Goal: Task Accomplishment & Management: Manage account settings

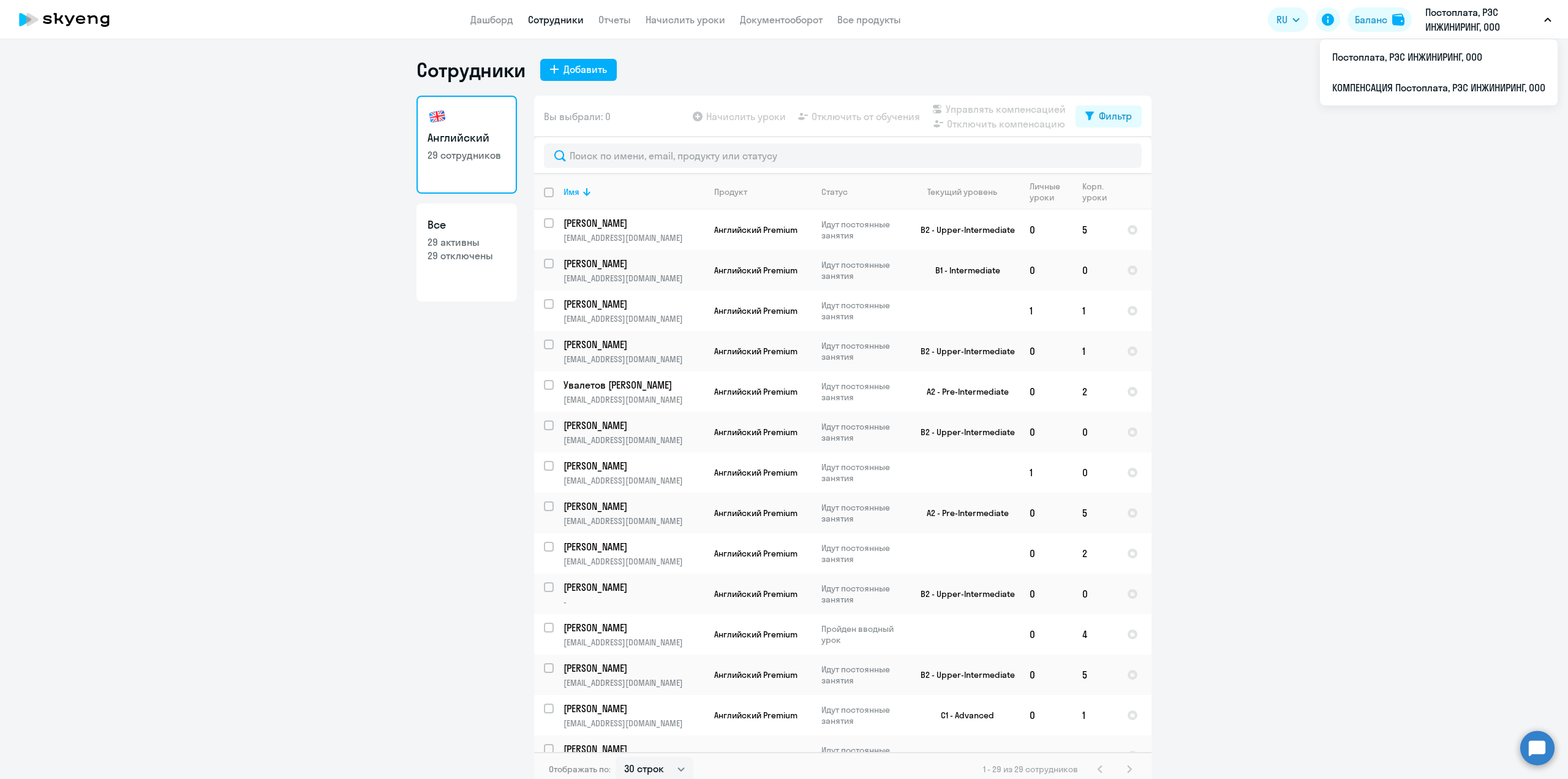
select select "30"
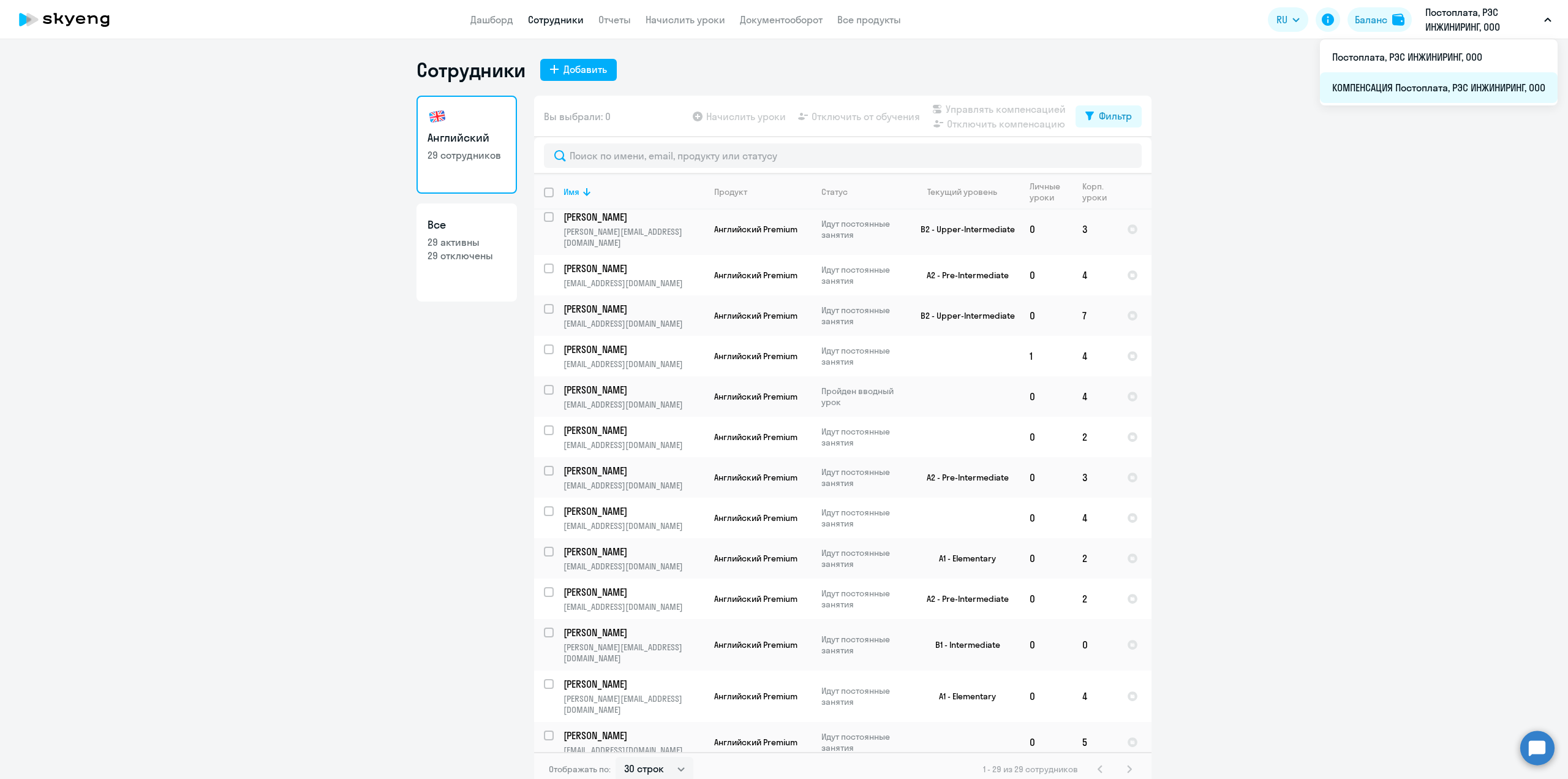
click at [1406, 88] on li "КОМПЕНСАЦИЯ Постоплата, РЭС ИНЖИНИРИНГ, ООО" at bounding box center [1438, 87] width 237 height 30
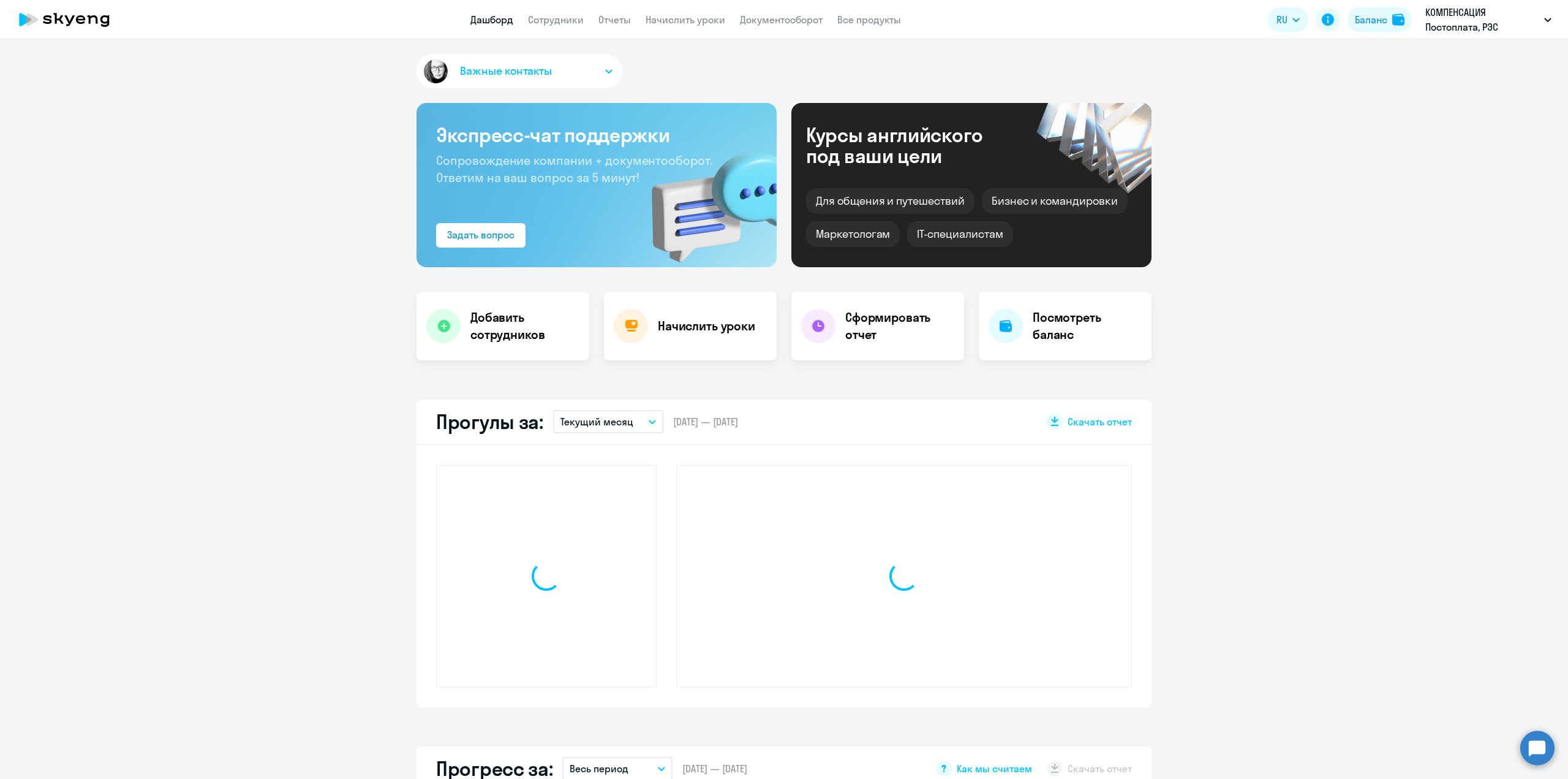
select select "30"
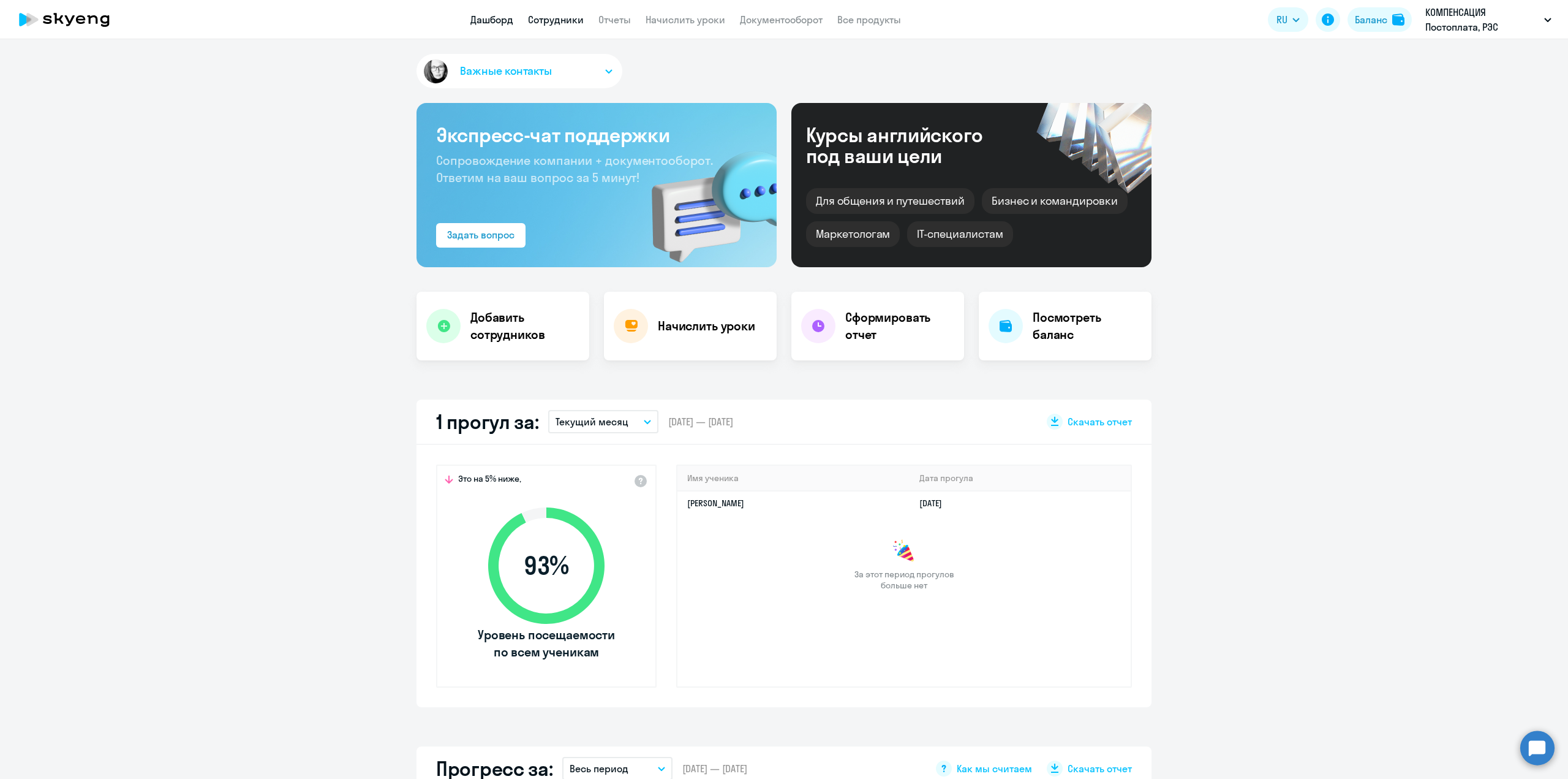
click at [561, 23] on link "Сотрудники" at bounding box center [556, 19] width 56 height 12
select select "30"
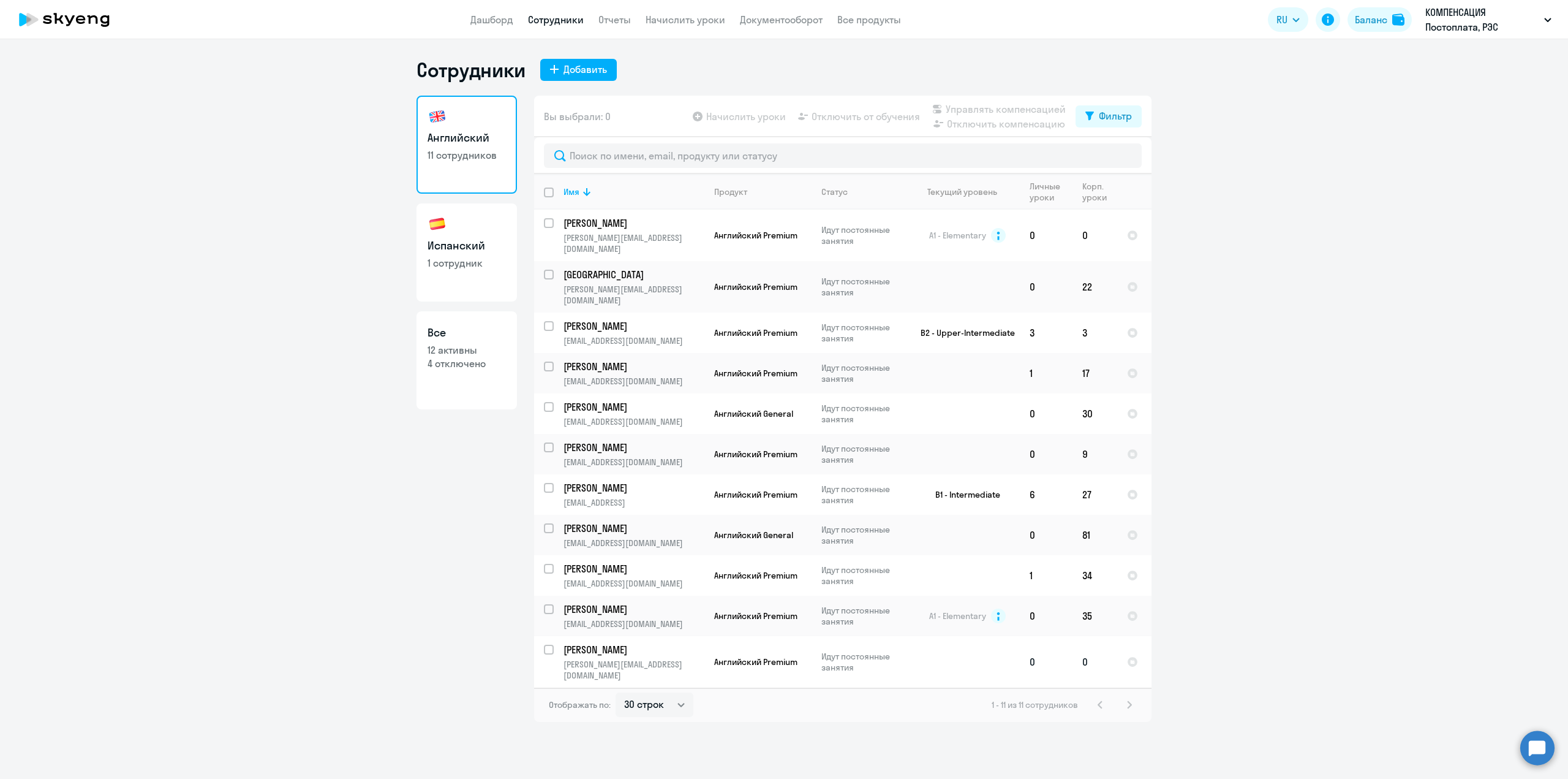
click at [549, 645] on input "select row 42071696" at bounding box center [556, 657] width 25 height 25
checkbox input "true"
click at [733, 111] on span "Начислить уроки" at bounding box center [746, 116] width 80 height 14
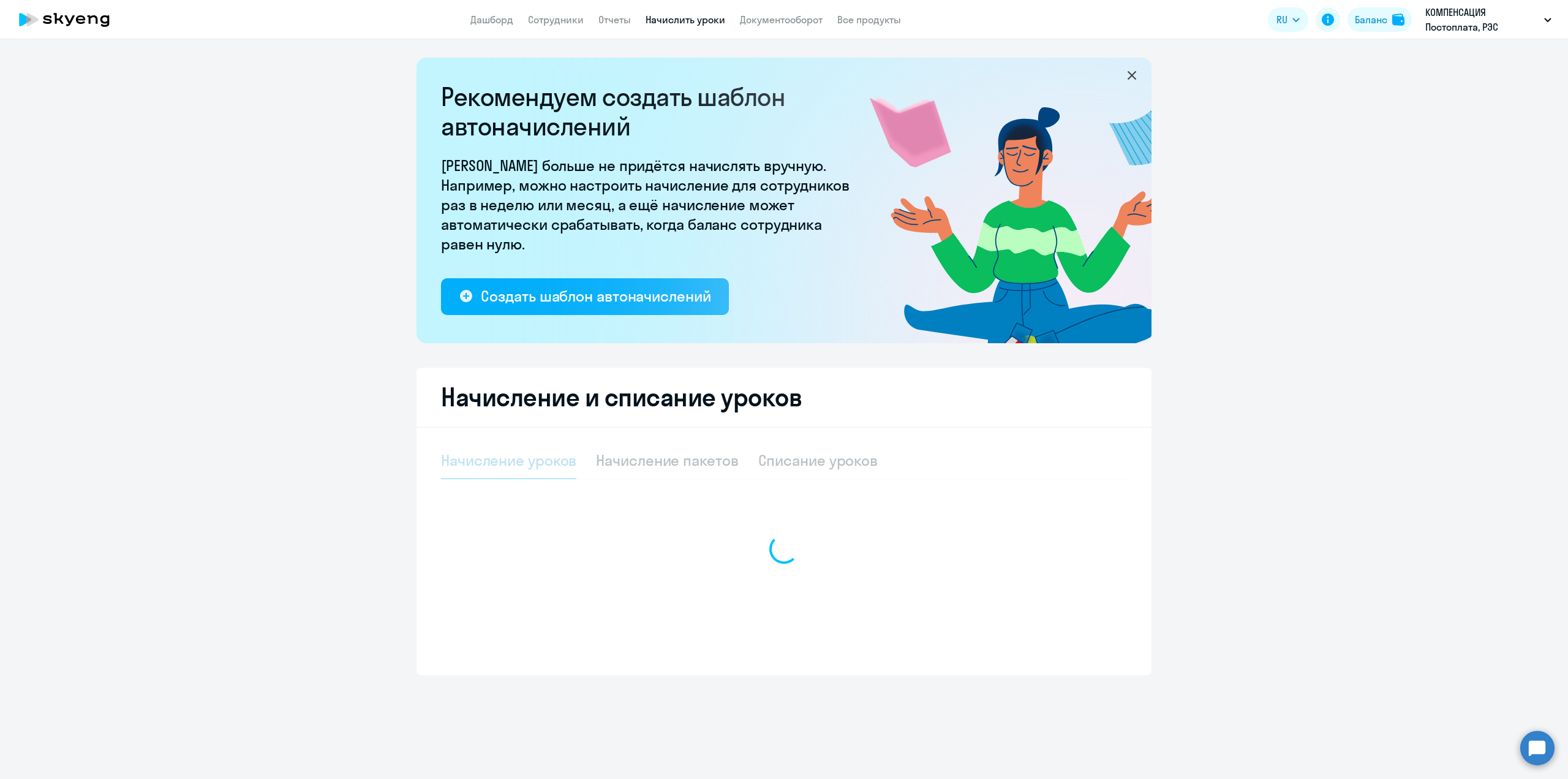
select select "10"
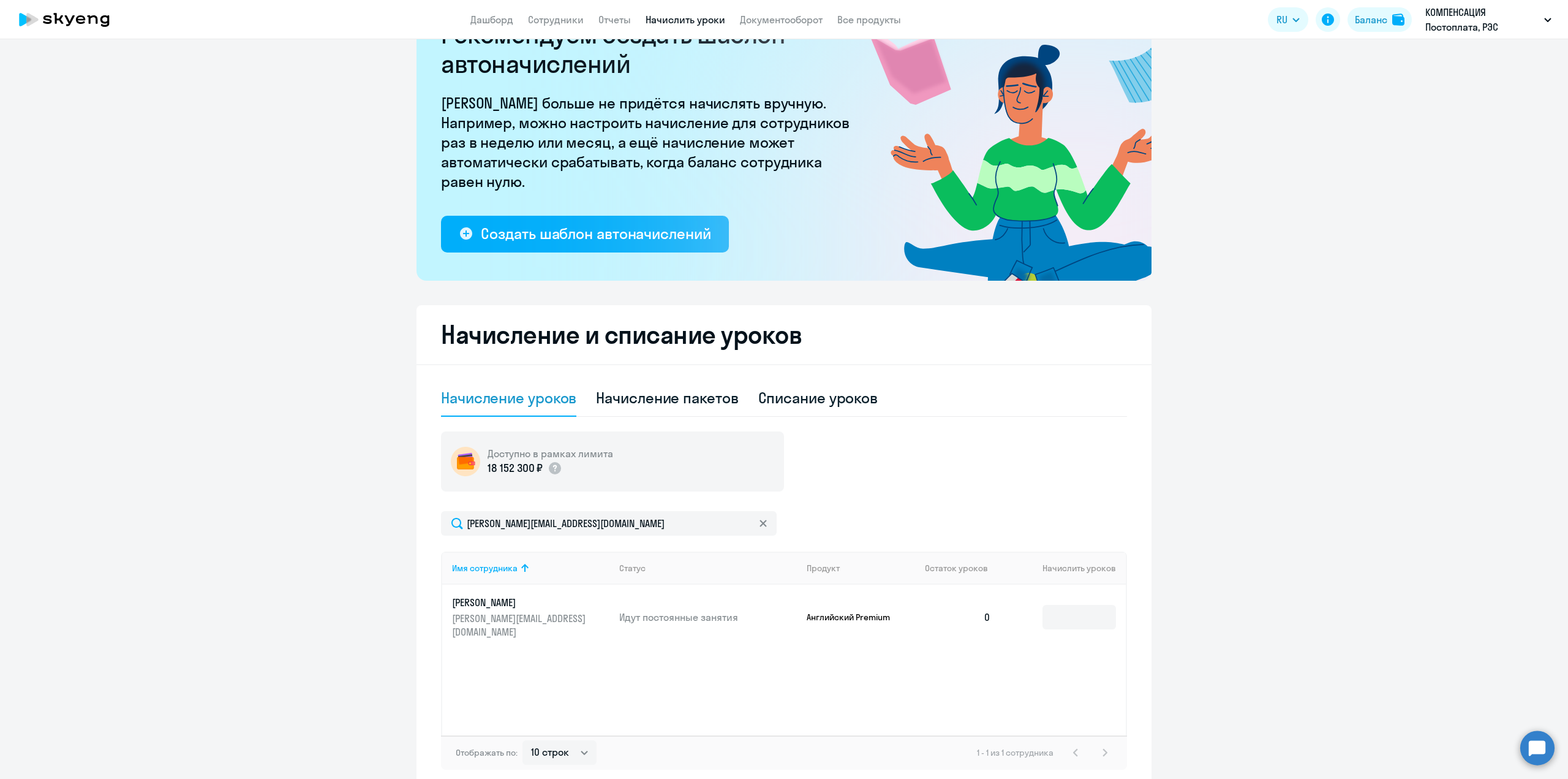
scroll to position [122, 0]
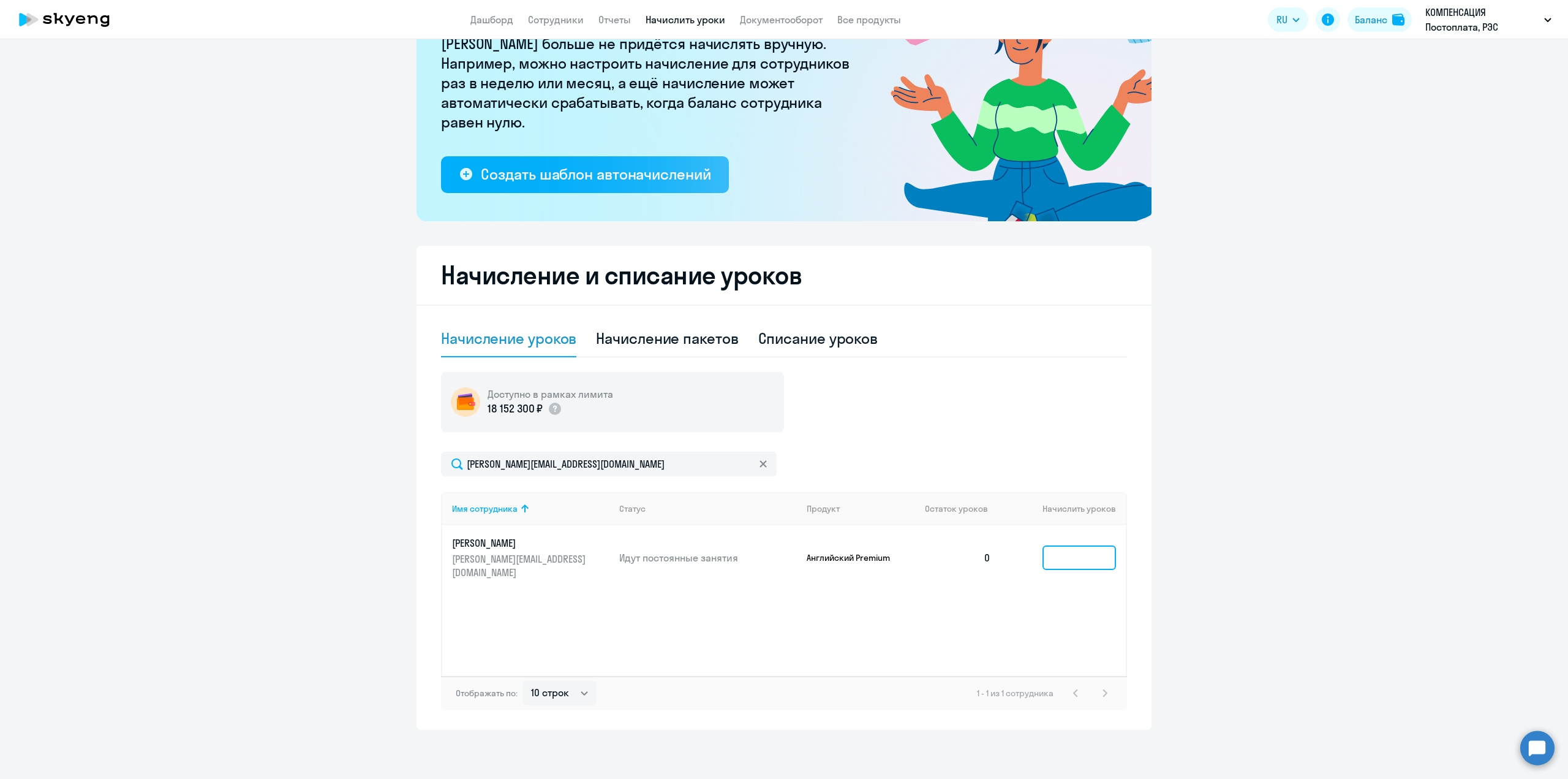
click at [1059, 545] on input at bounding box center [1079, 557] width 74 height 25
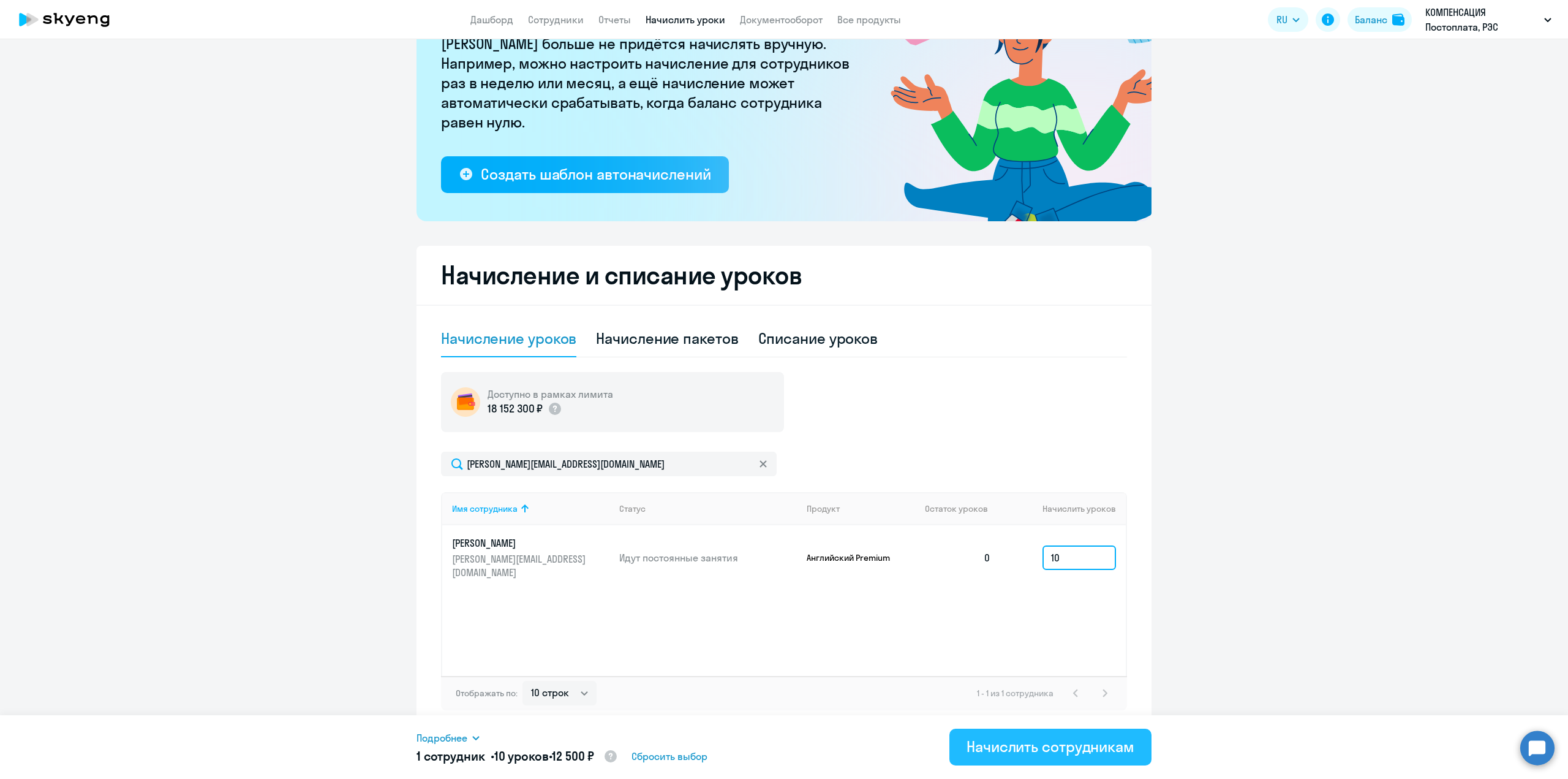
type input "10"
click at [1014, 754] on div "Начислить сотрудникам" at bounding box center [1051, 746] width 168 height 20
